Goal: Task Accomplishment & Management: Manage account settings

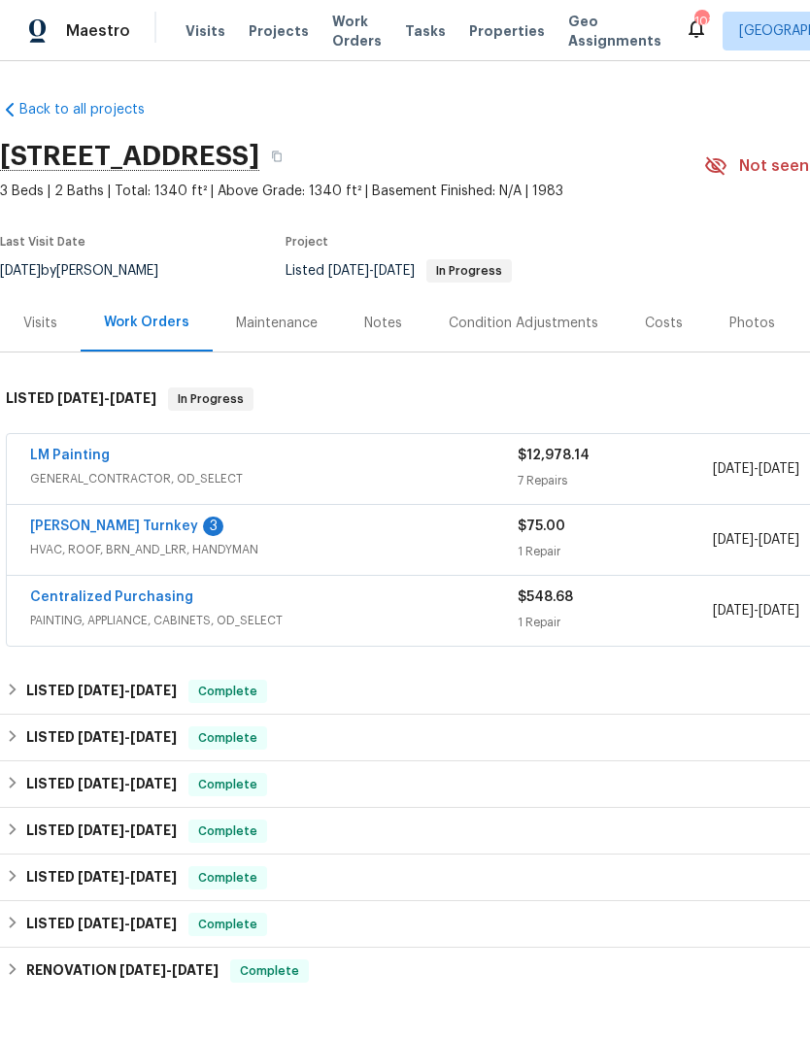
click at [74, 527] on link "[PERSON_NAME] Turnkey" at bounding box center [114, 526] width 168 height 14
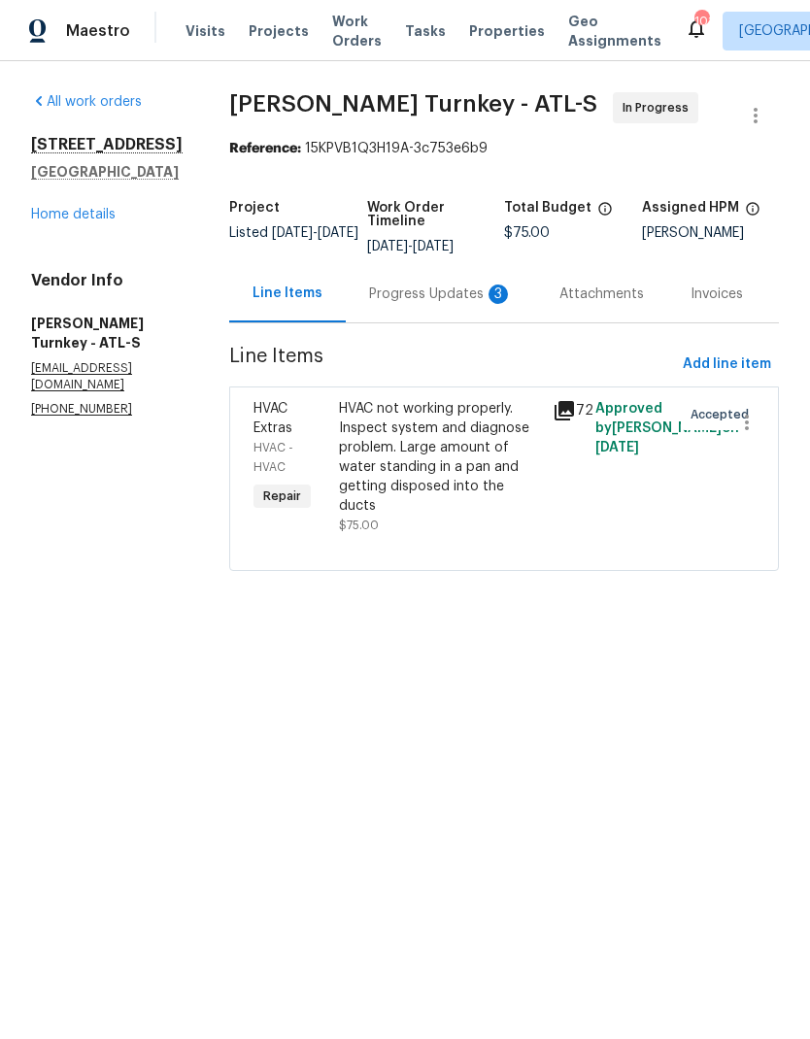
click at [406, 299] on div "Progress Updates 3" at bounding box center [441, 293] width 144 height 19
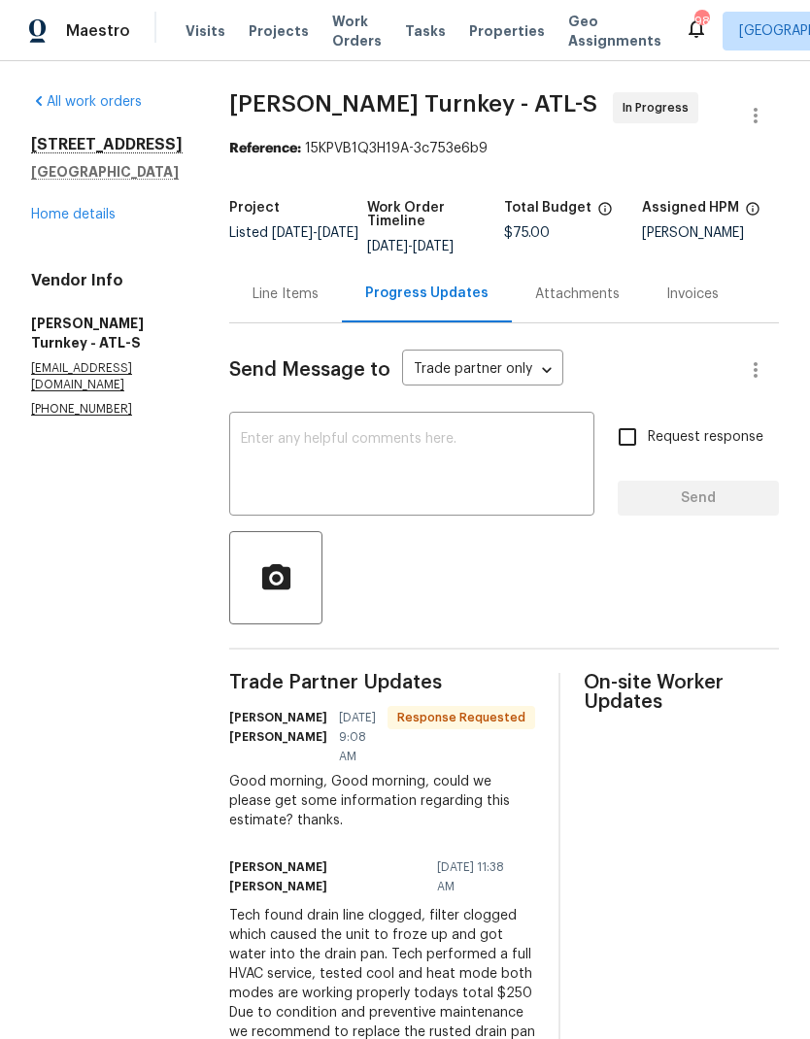
click at [267, 295] on div "Line Items" at bounding box center [285, 293] width 66 height 19
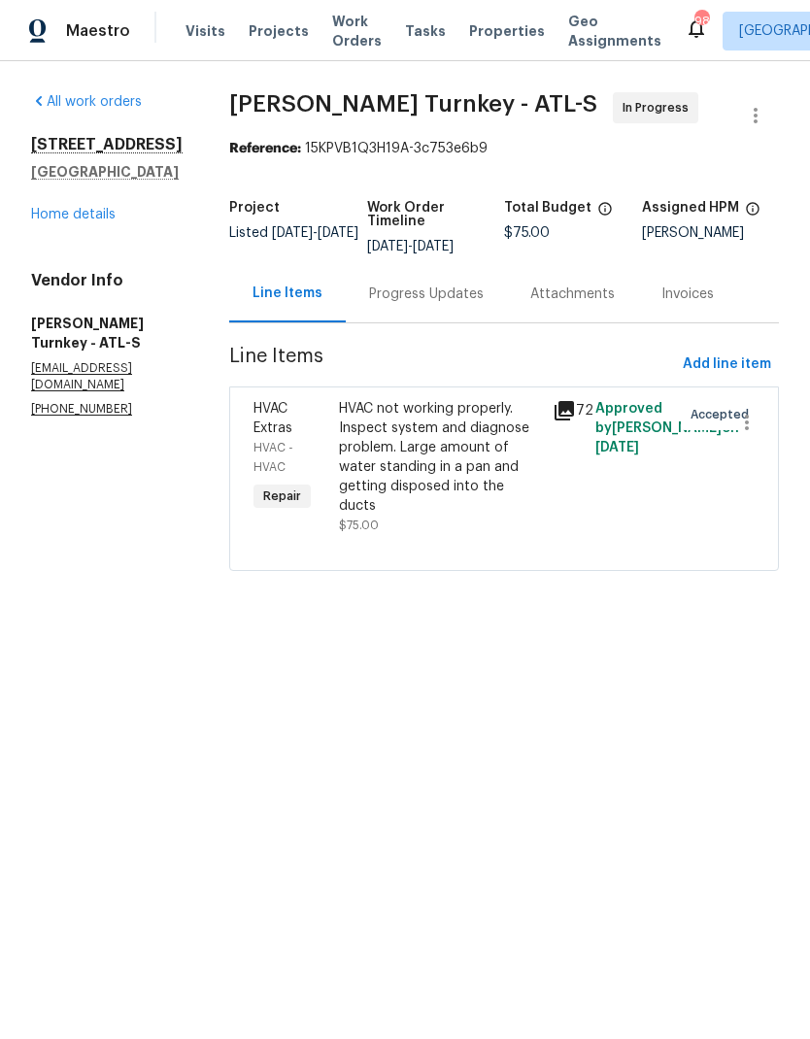
click at [404, 444] on div "HVAC not working properly. Inspect system and diagnose problem. Large amount of…" at bounding box center [440, 457] width 202 height 117
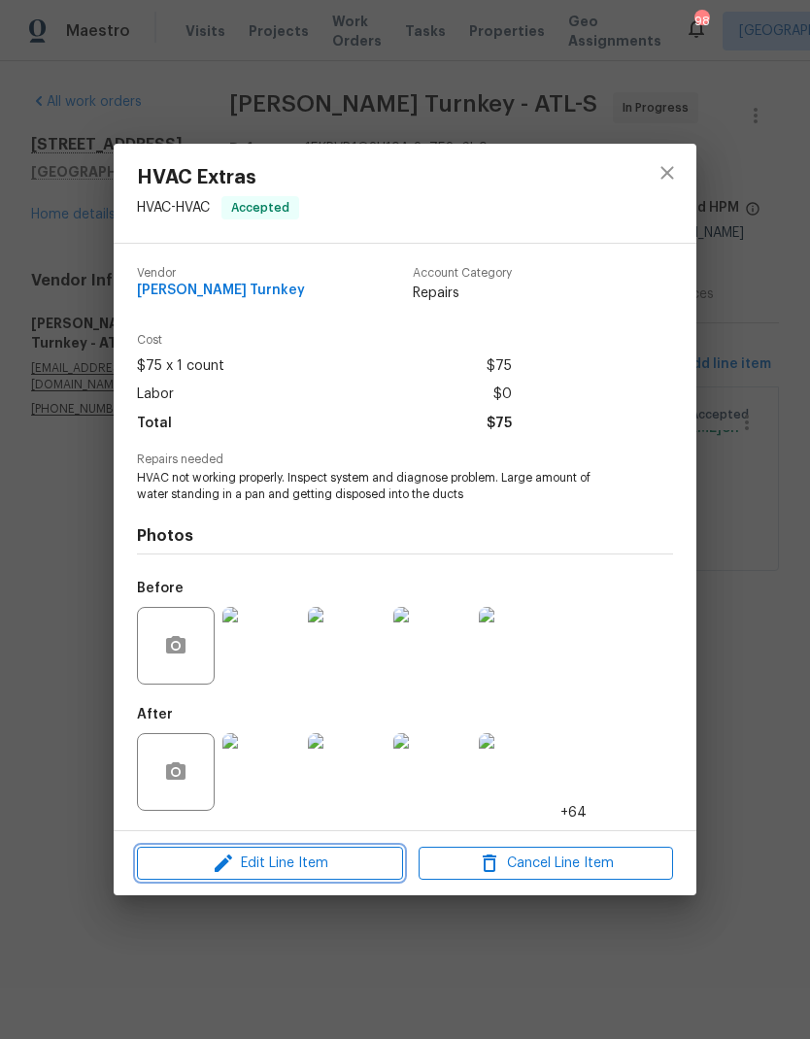
click at [284, 863] on span "Edit Line Item" at bounding box center [270, 863] width 254 height 24
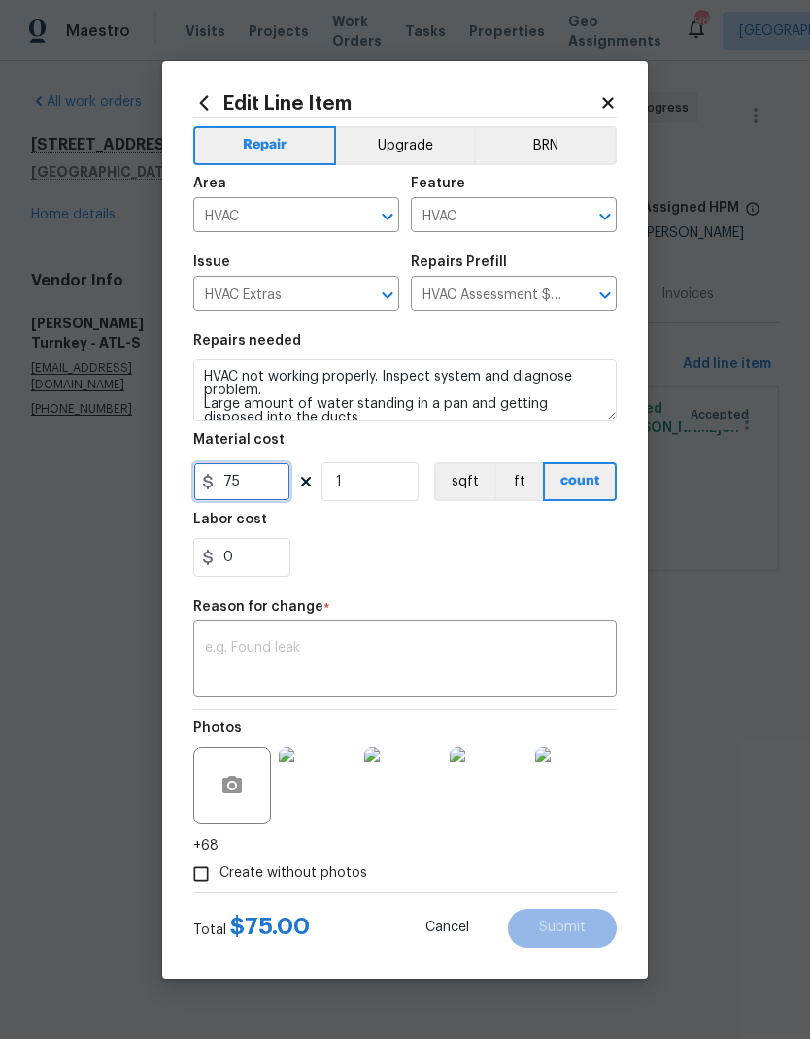
click at [264, 491] on input "75" at bounding box center [241, 481] width 97 height 39
type input "250"
click at [379, 645] on textarea at bounding box center [405, 661] width 400 height 41
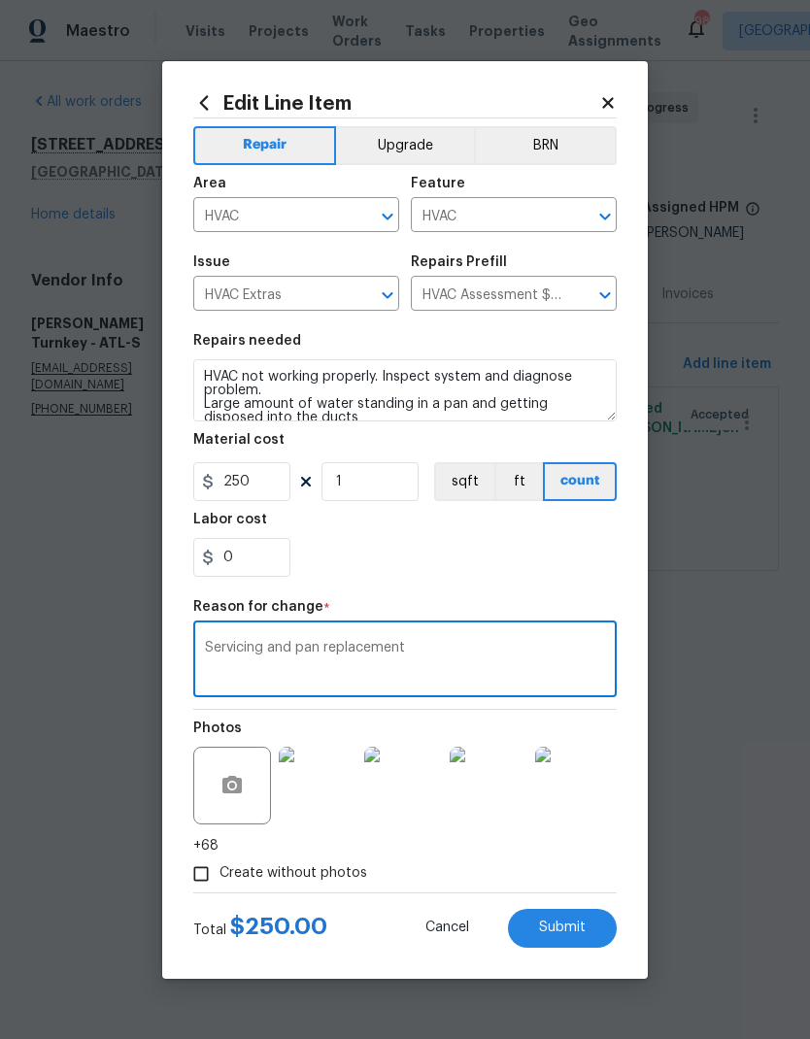
type textarea "Servicing and pan replacement"
click at [365, 492] on input "1" at bounding box center [369, 481] width 97 height 39
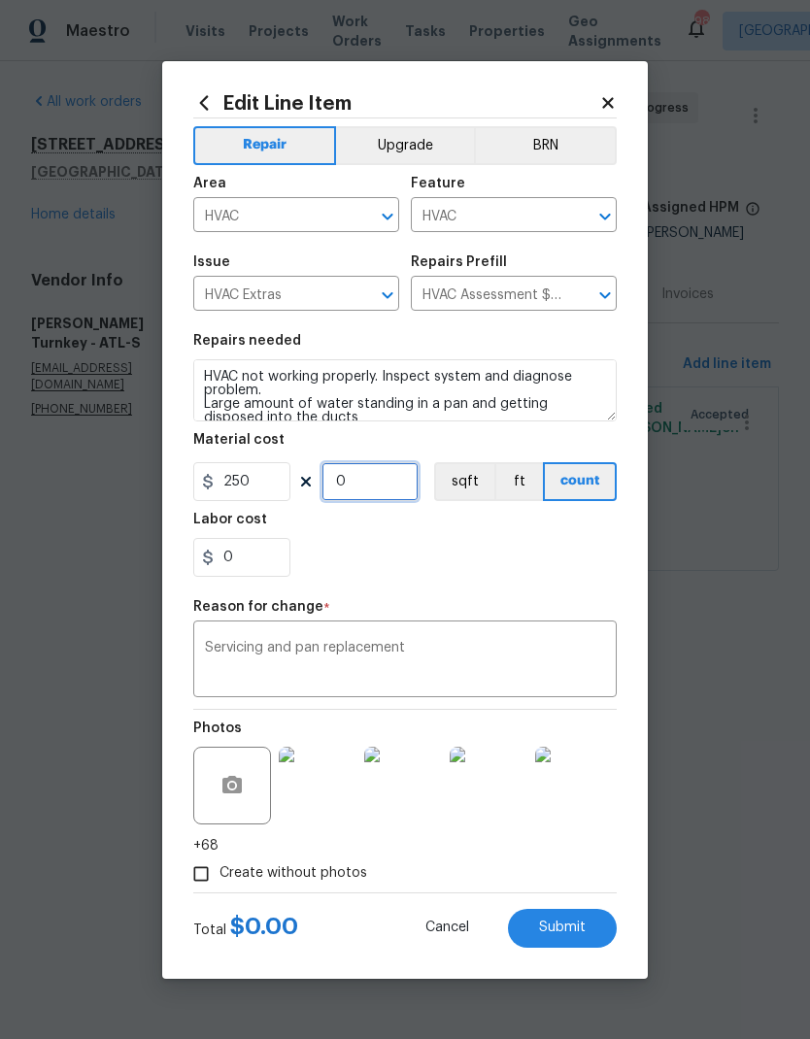
type input "2"
click at [561, 926] on span "Submit" at bounding box center [562, 927] width 47 height 15
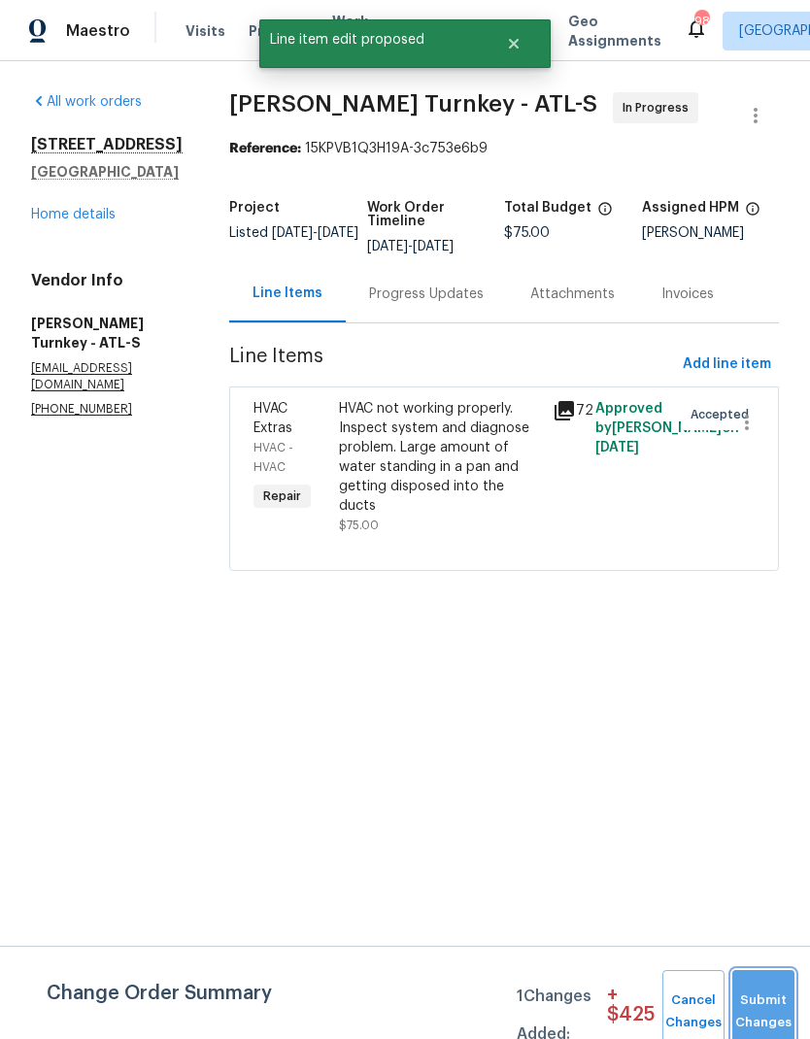
click at [747, 1002] on button "Submit Changes" at bounding box center [763, 1011] width 62 height 83
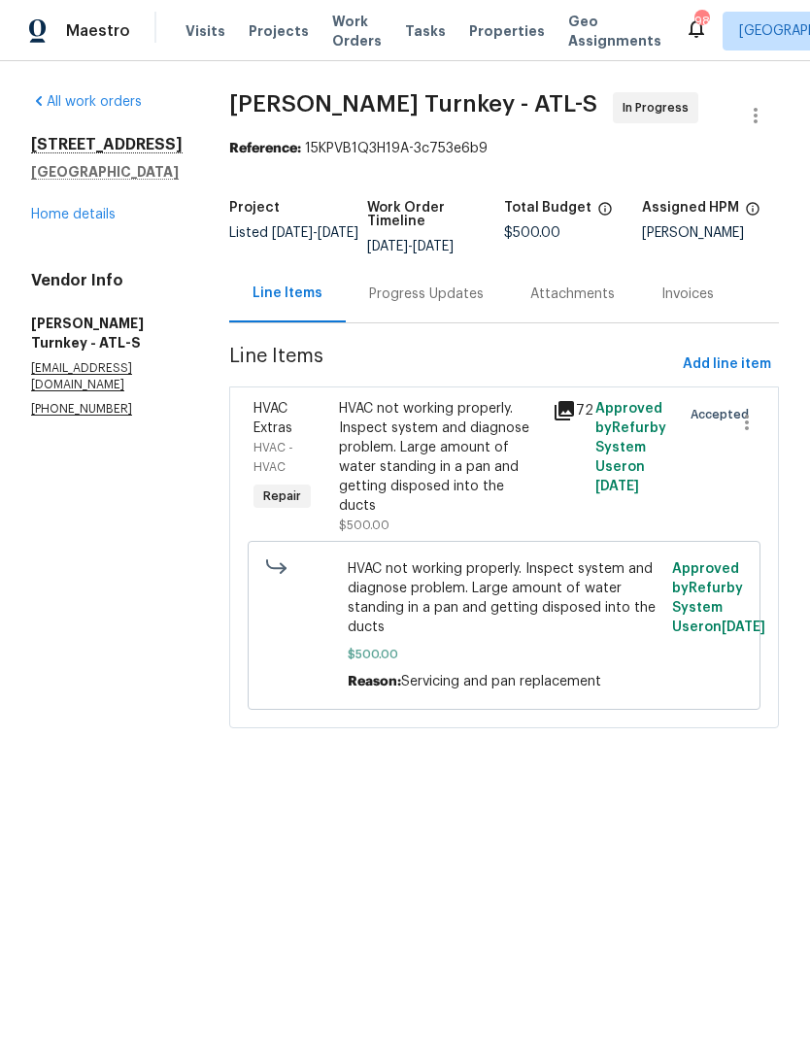
click at [369, 284] on div "Progress Updates" at bounding box center [426, 293] width 115 height 19
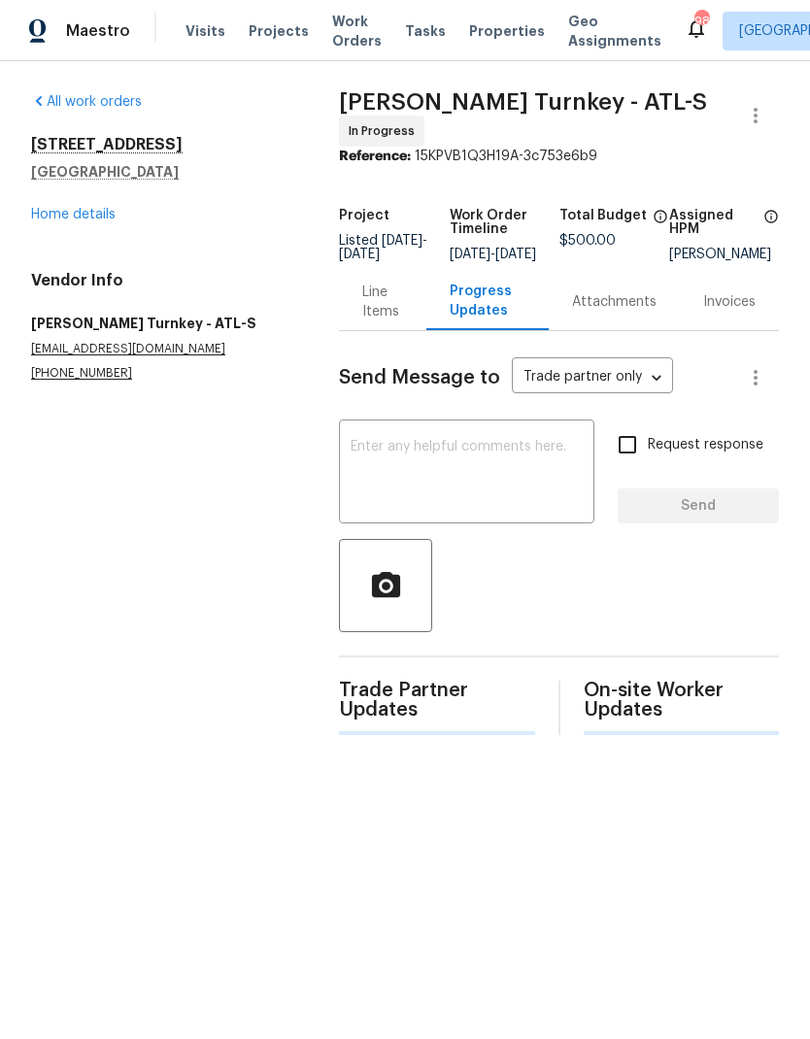
click at [630, 454] on input "Request response" at bounding box center [627, 444] width 41 height 41
checkbox input "true"
click at [508, 488] on textarea at bounding box center [467, 474] width 232 height 68
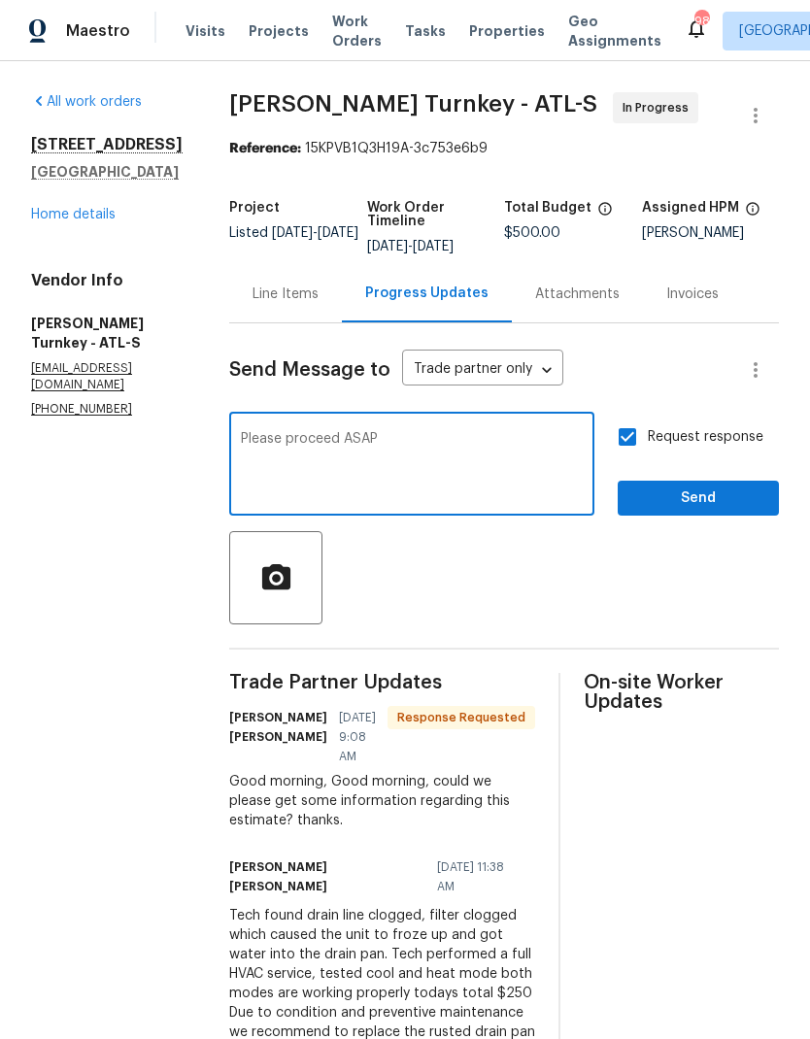
type textarea "Please proceed ASAP"
click at [693, 495] on span "Send" at bounding box center [698, 498] width 130 height 24
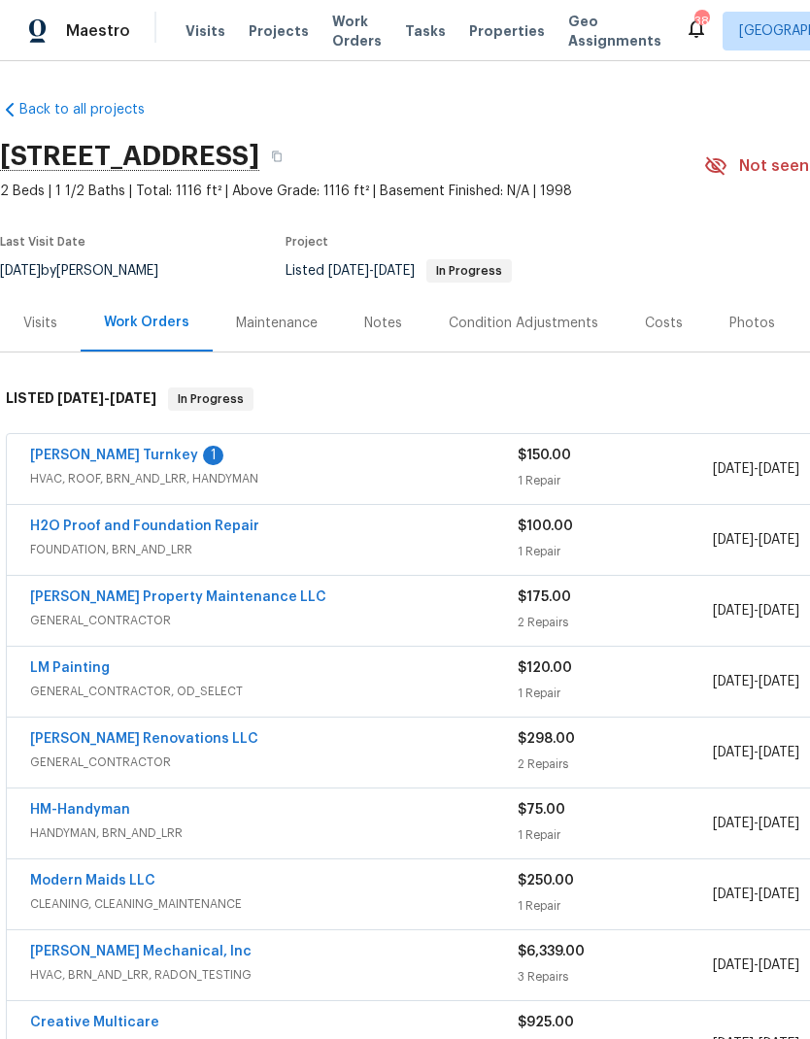
click at [74, 455] on link "[PERSON_NAME] Turnkey" at bounding box center [114, 456] width 168 height 14
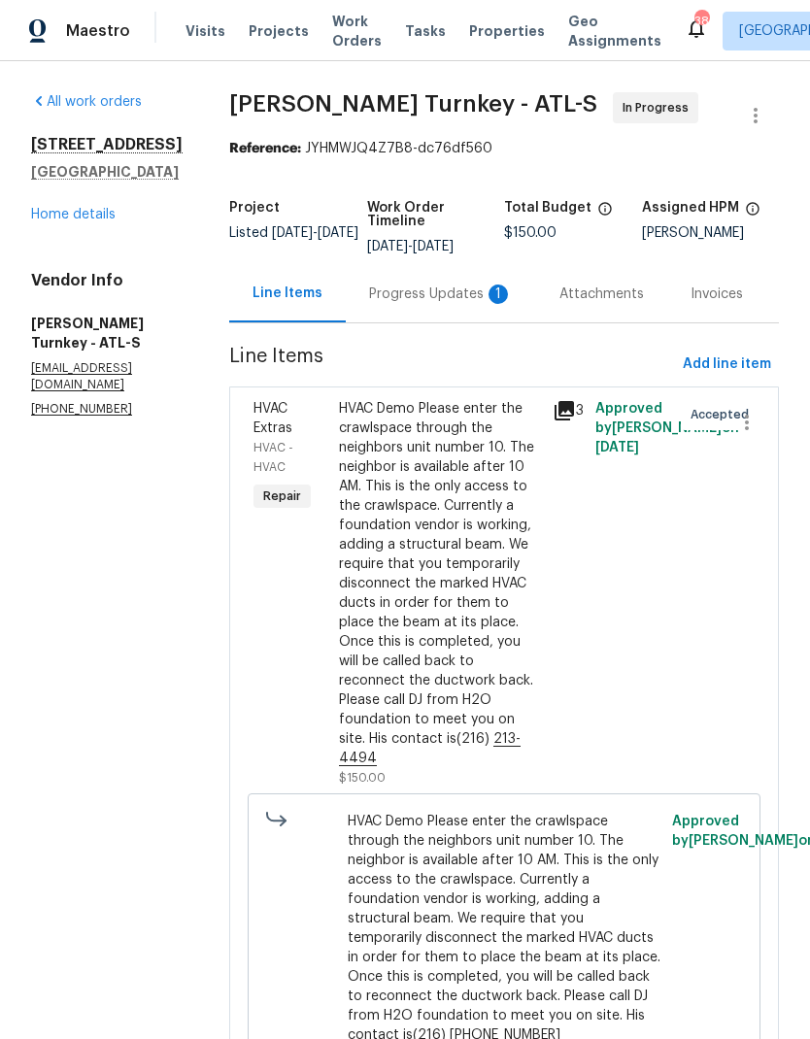
click at [391, 298] on div "Progress Updates 1" at bounding box center [441, 293] width 144 height 19
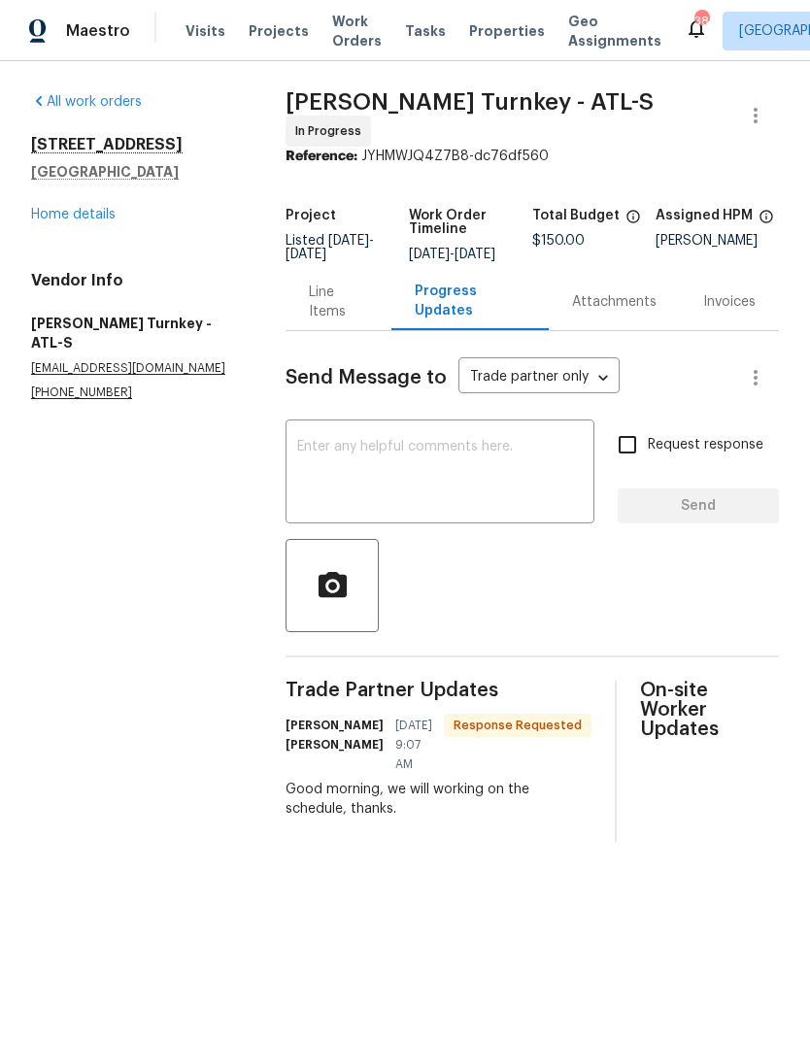
click at [80, 209] on link "Home details" at bounding box center [73, 215] width 84 height 14
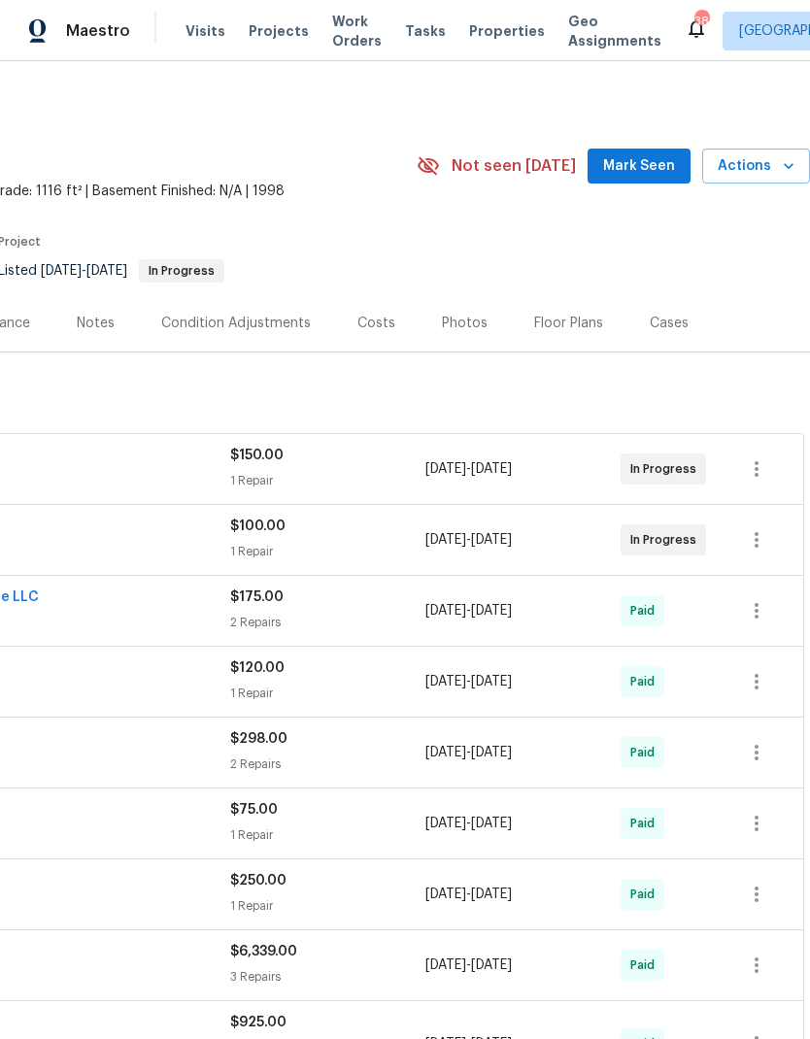
scroll to position [0, 287]
